Goal: Obtain resource: Download file/media

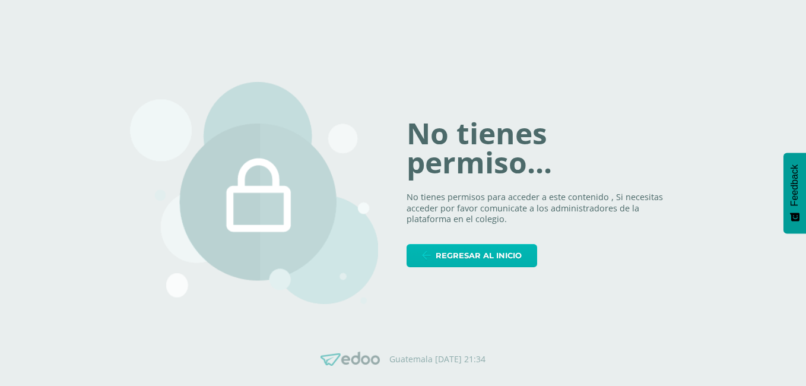
click at [472, 259] on span "Regresar al inicio" at bounding box center [479, 256] width 86 height 22
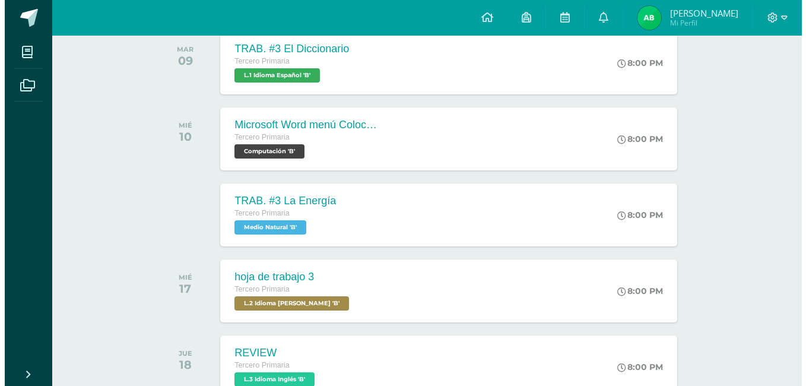
scroll to position [201, 0]
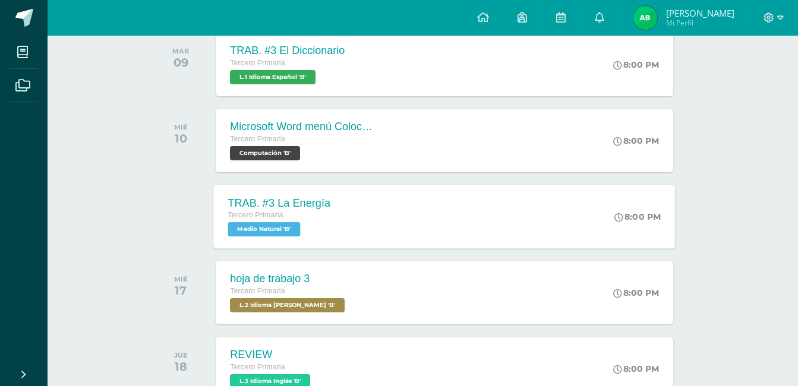
click at [374, 214] on div "TRAB. #3 La Energía Tercero Primaria Medio Natural 'B' 8:00 PM TRAB. #3 La Ener…" at bounding box center [444, 217] width 461 height 64
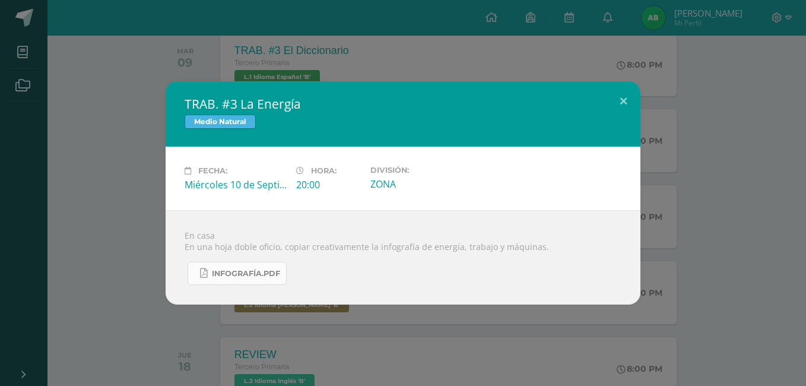
click at [232, 265] on link "Infografía.pdf" at bounding box center [237, 273] width 99 height 23
